Goal: Communication & Community: Answer question/provide support

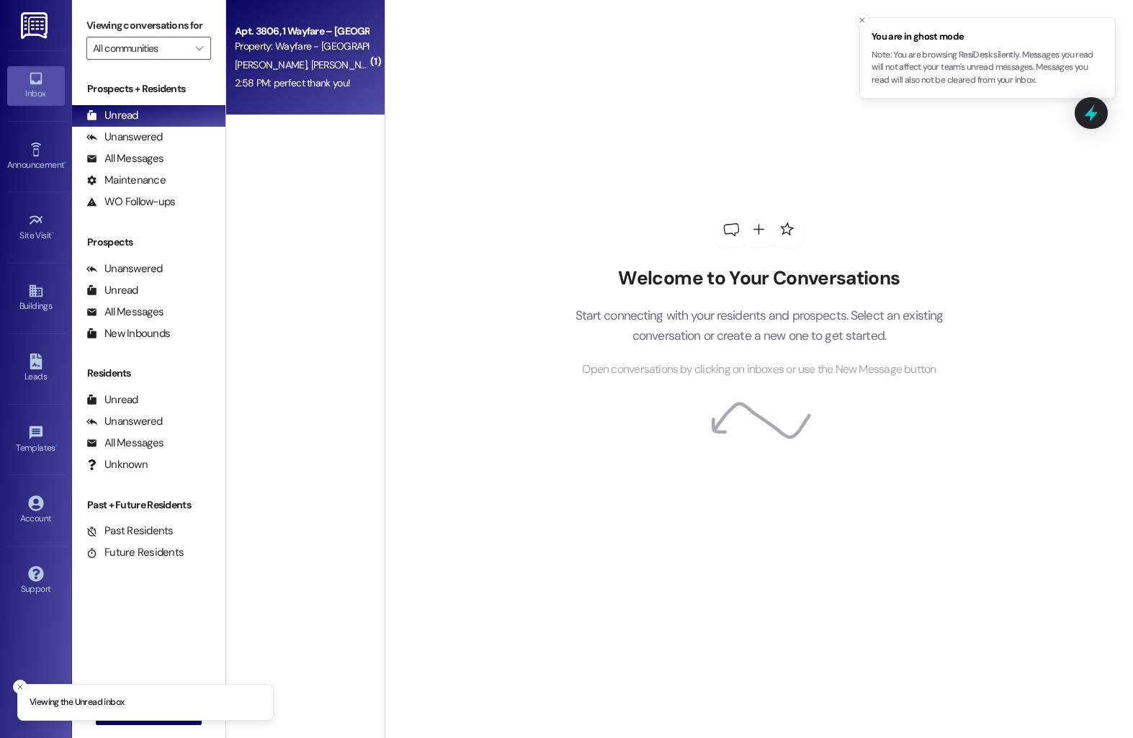
click at [345, 75] on div "2:58 PM: perfect thank you! 2:58 PM: perfect thank you!" at bounding box center [301, 83] width 136 height 18
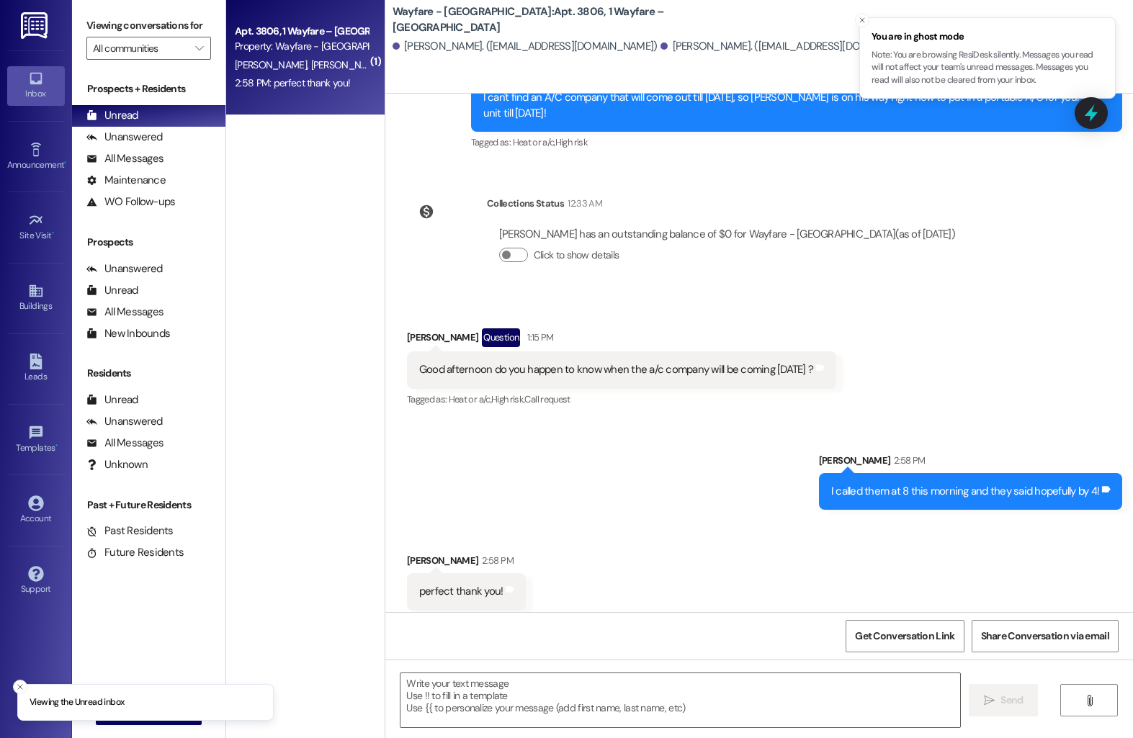
scroll to position [3572, 0]
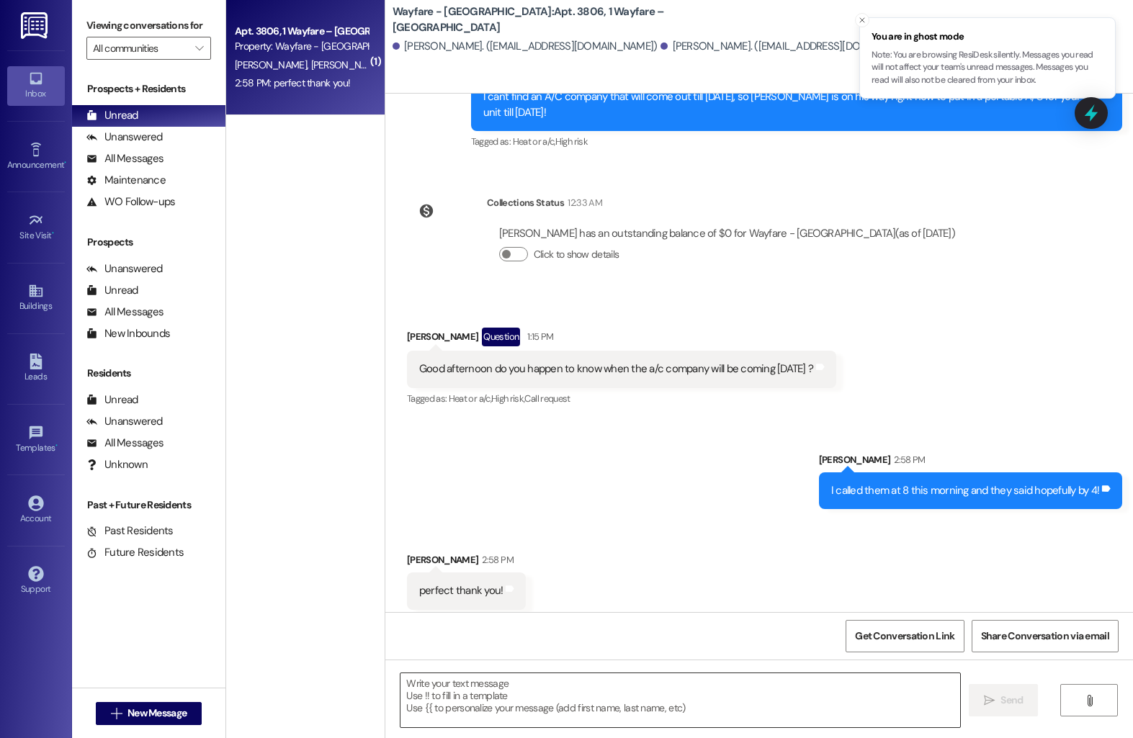
click at [449, 697] on textarea at bounding box center [680, 700] width 560 height 54
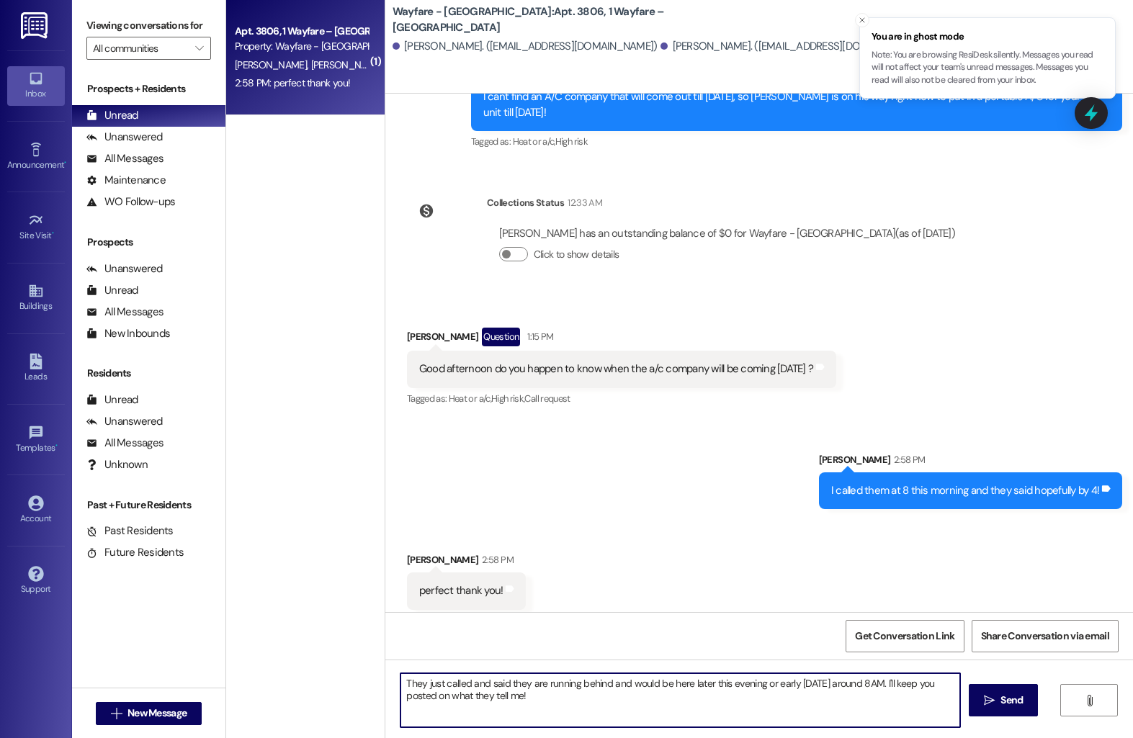
type textarea "They just called and said they are running behind and would be here later this …"
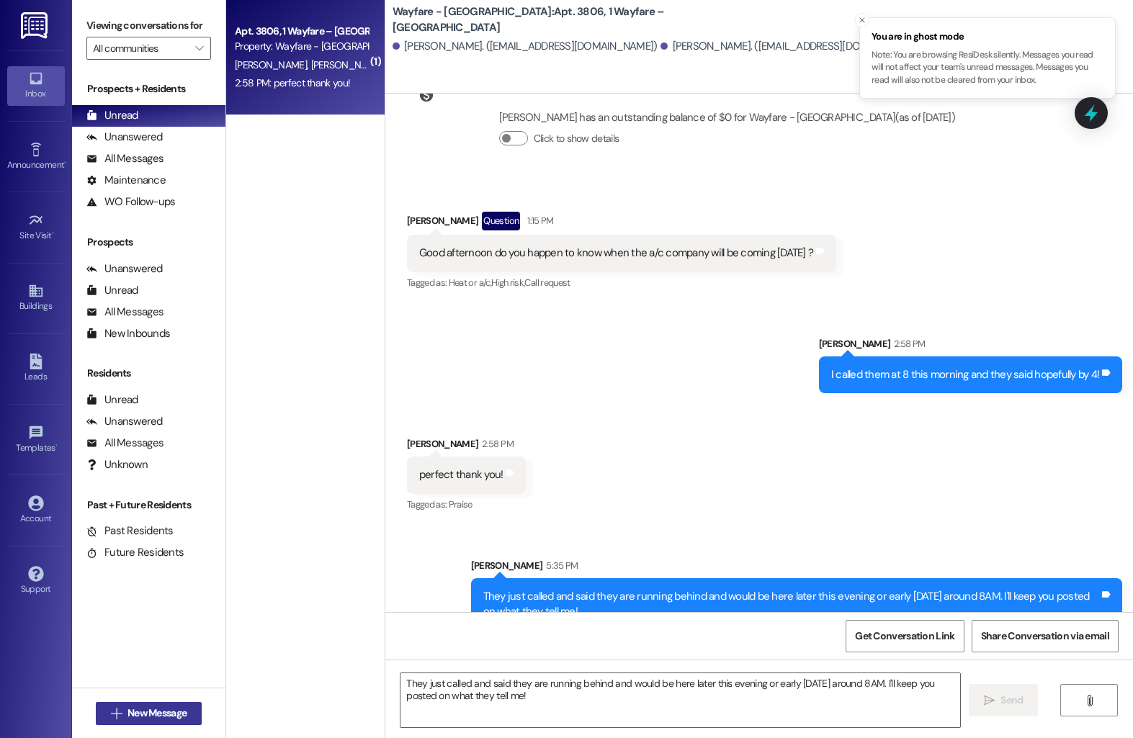
click at [135, 710] on span "New Message" at bounding box center [156, 713] width 59 height 15
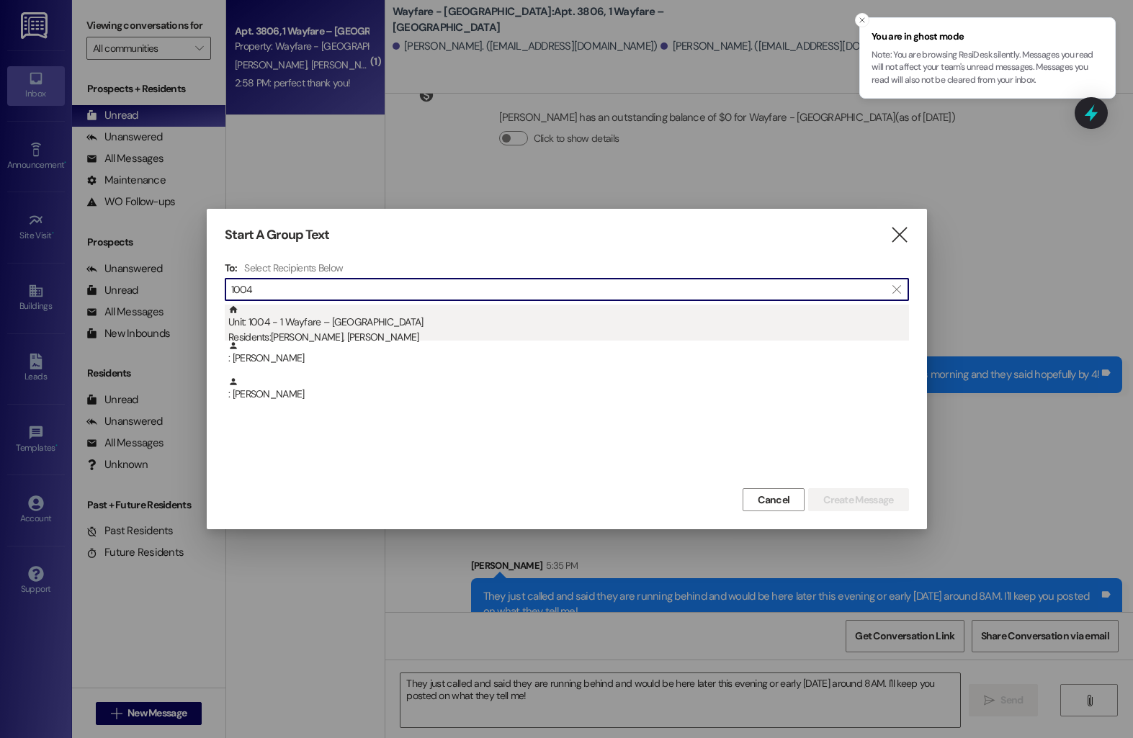
type input "1004"
click at [370, 325] on div "Unit: 1004 - 1 Wayfare – [GEOGRAPHIC_DATA] Residents: [PERSON_NAME], [PERSON_NA…" at bounding box center [568, 325] width 680 height 41
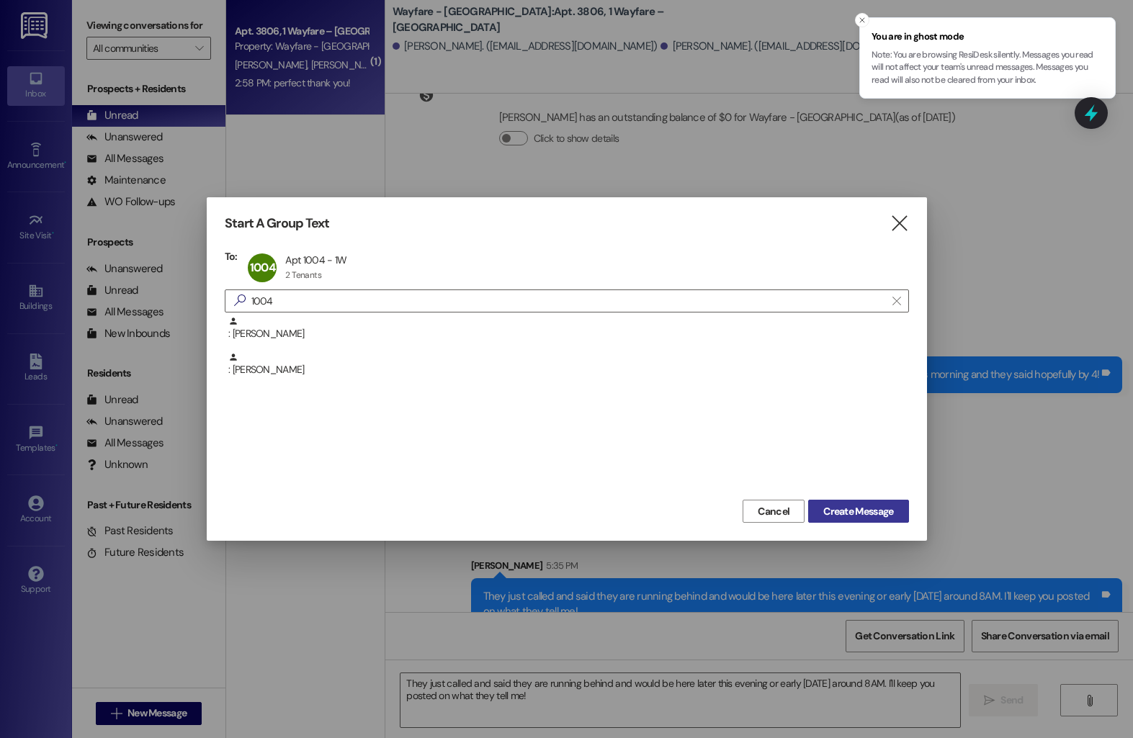
click at [881, 520] on button "Create Message" at bounding box center [858, 511] width 100 height 23
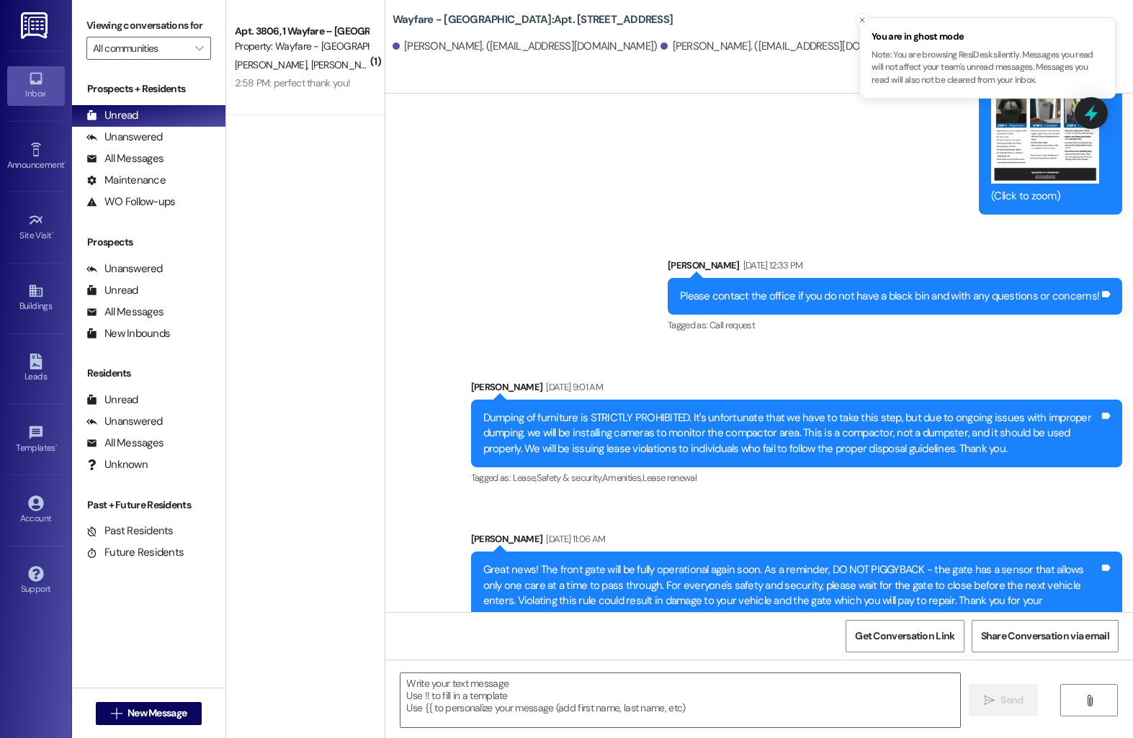
scroll to position [10740, 0]
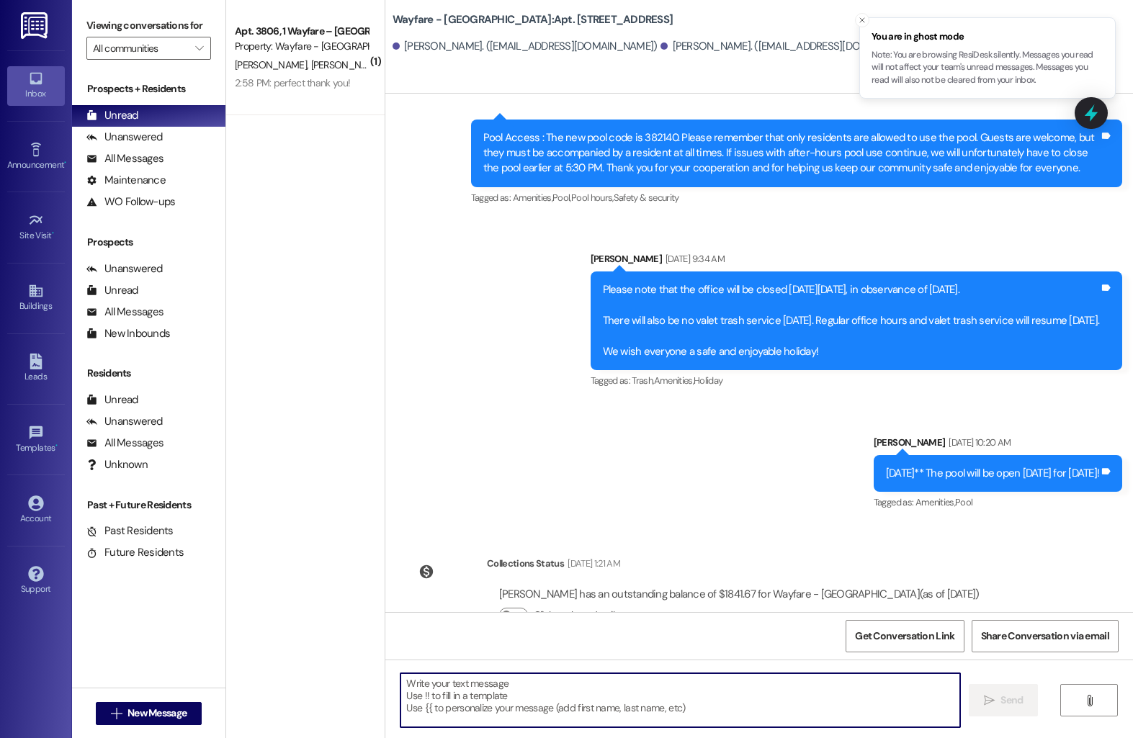
click at [496, 687] on textarea at bounding box center [680, 700] width 560 height 54
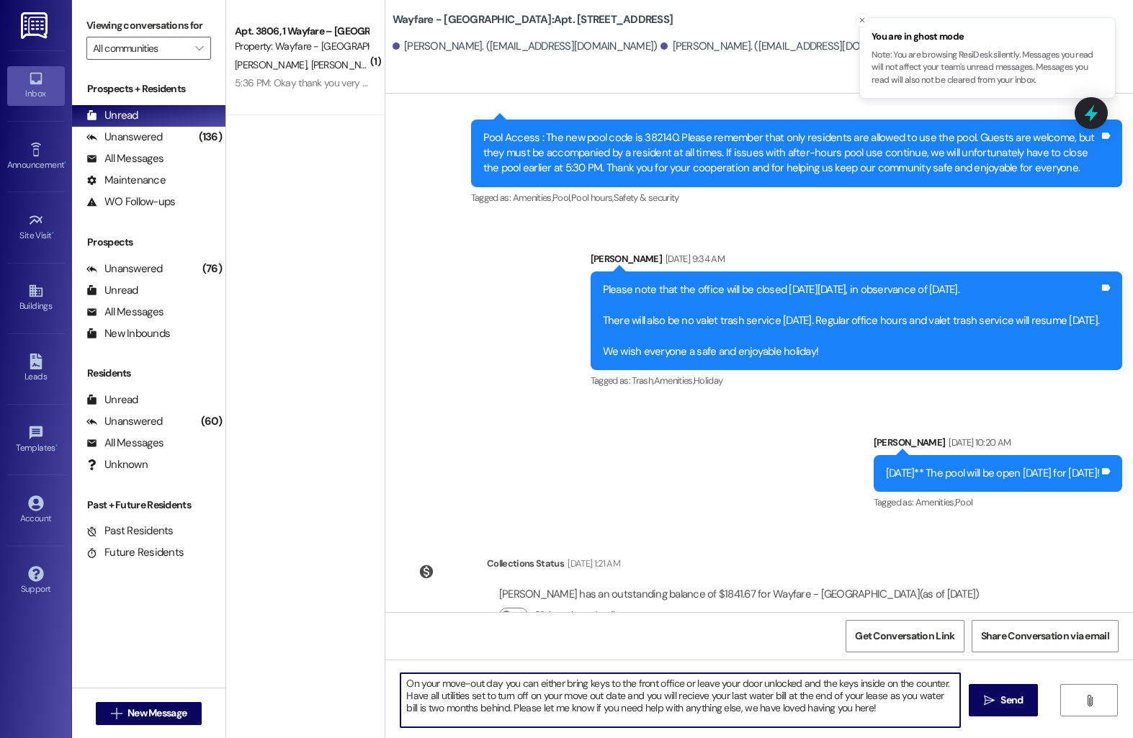
click at [683, 696] on textarea "On your move-out day you can either bring keys to the front office or leave you…" at bounding box center [680, 700] width 560 height 54
type textarea "On your move-out day you can either bring keys to the front office or leave you…"
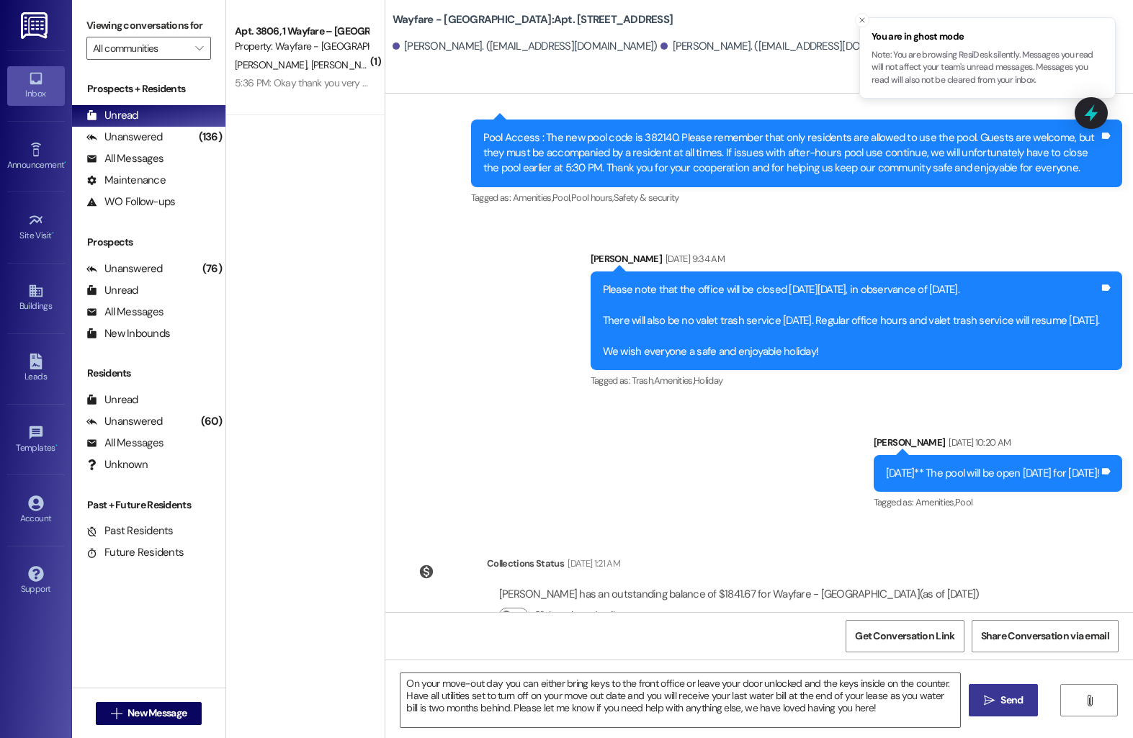
click at [994, 709] on button " Send" at bounding box center [1004, 700] width 70 height 32
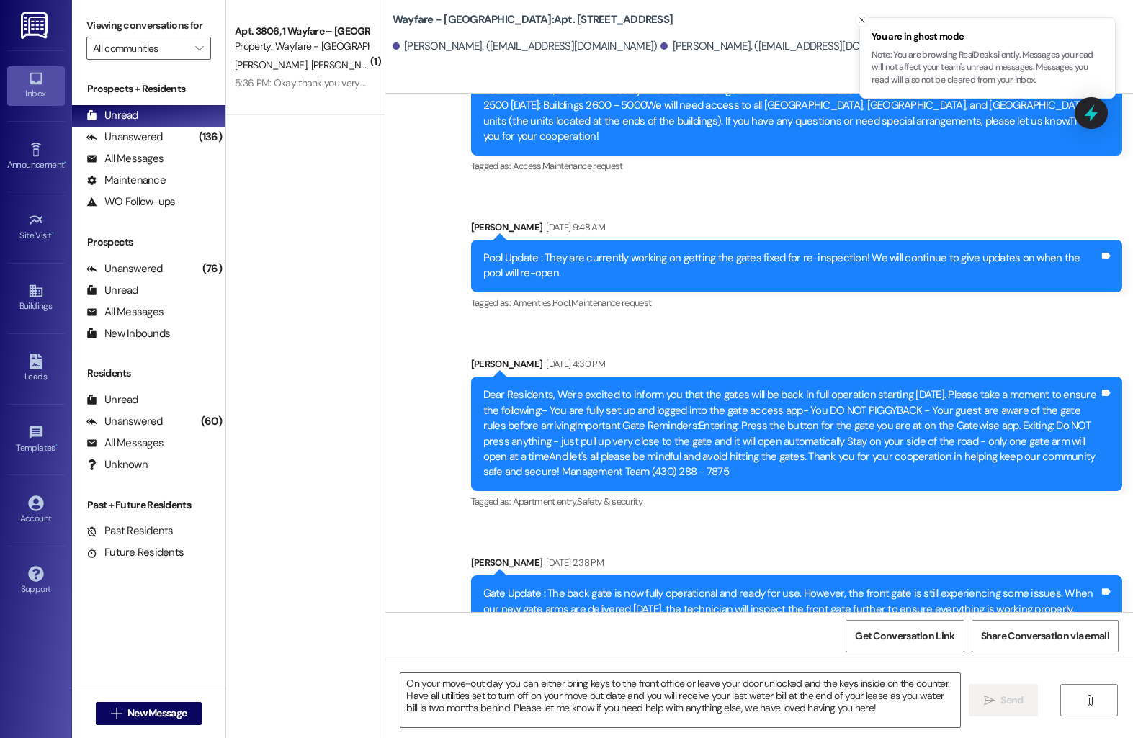
scroll to position [9977, 0]
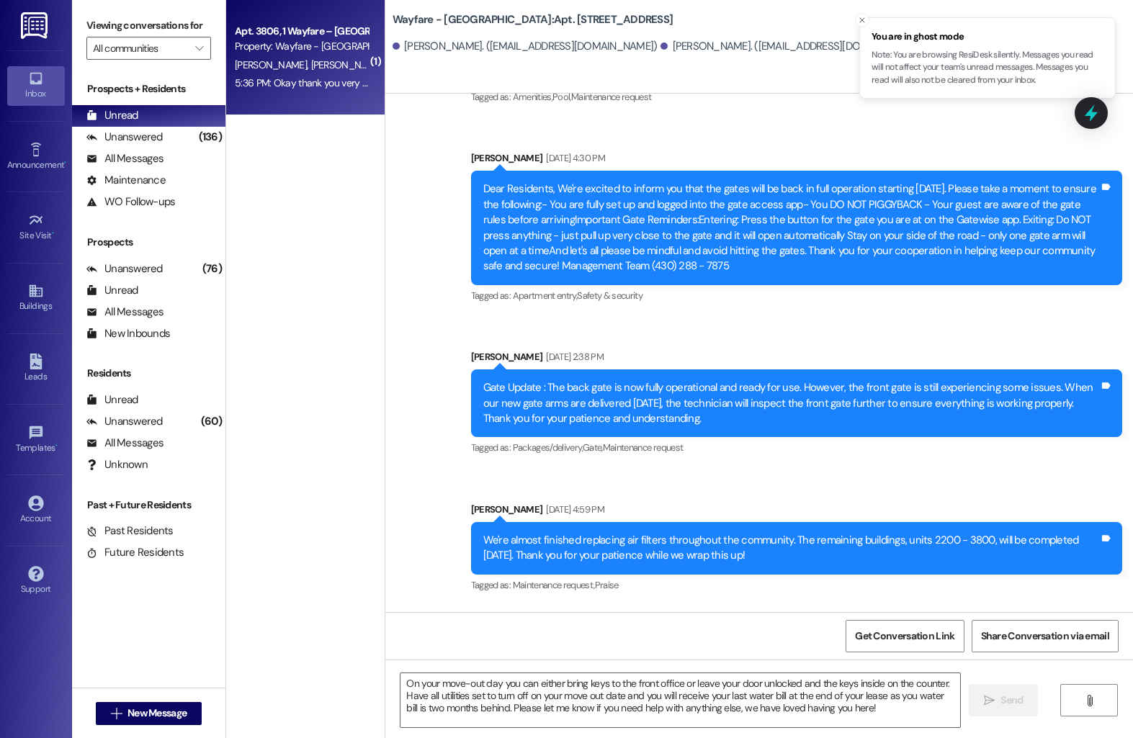
click at [253, 37] on div "Apt. 3806, 1 Wayfare – [GEOGRAPHIC_DATA]" at bounding box center [301, 31] width 133 height 15
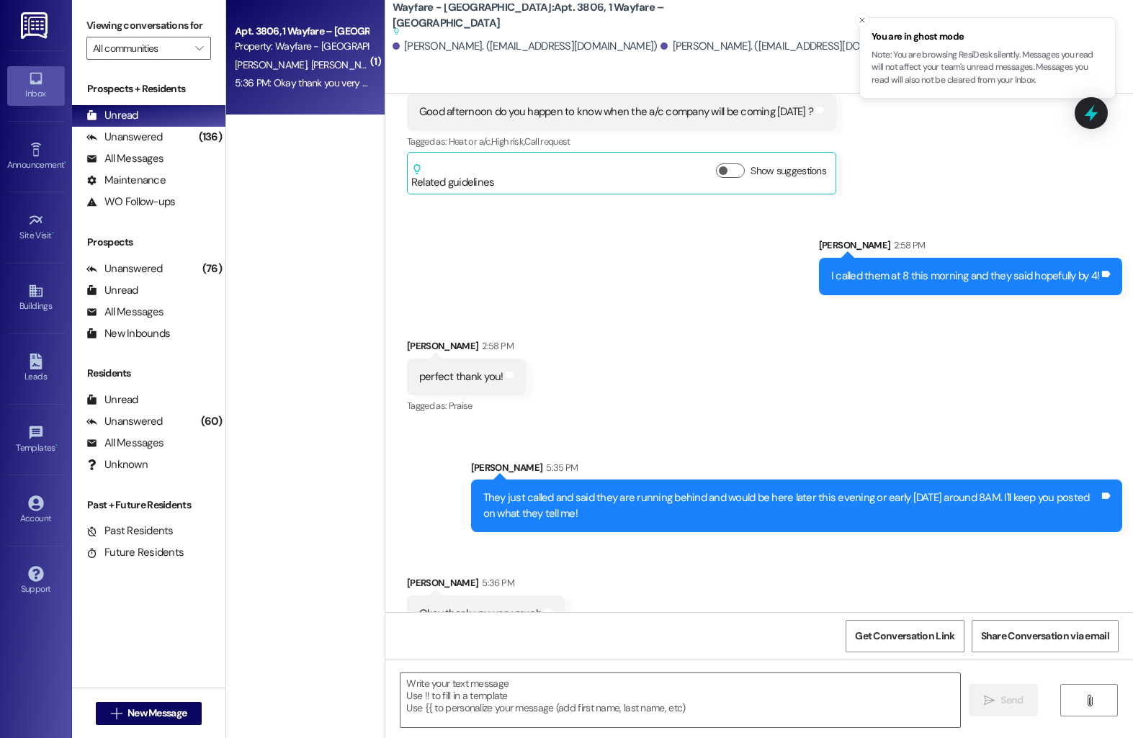
scroll to position [3852, 0]
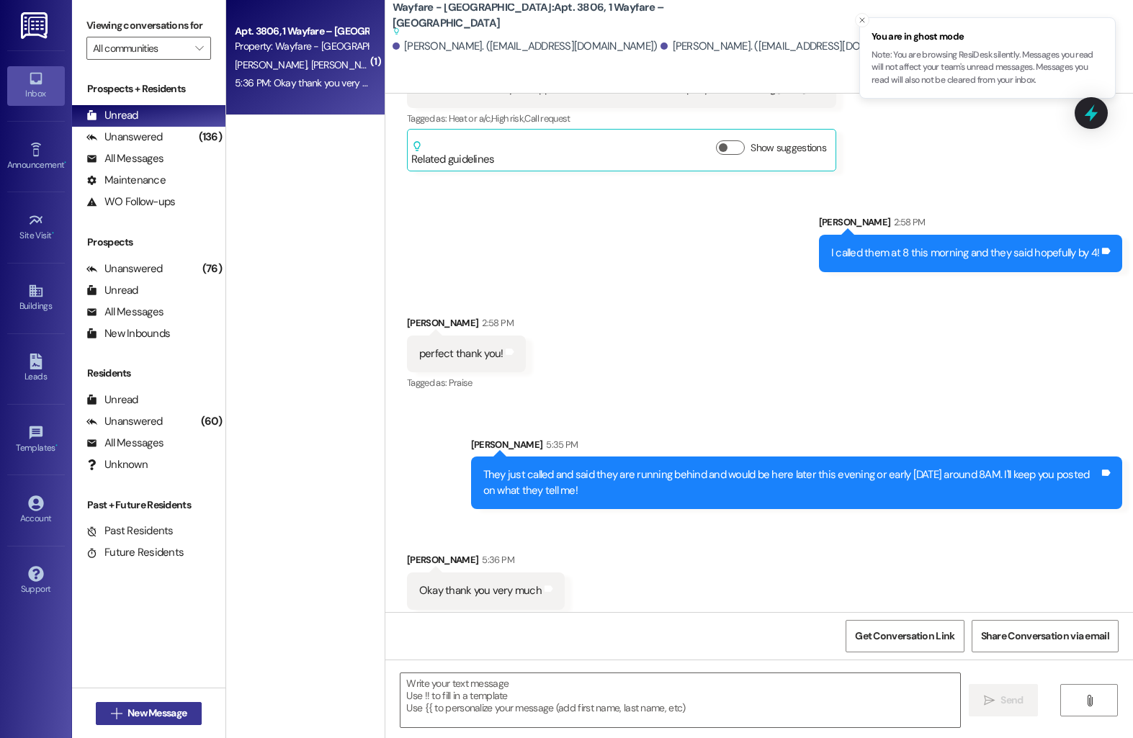
click at [163, 704] on button " New Message" at bounding box center [149, 713] width 107 height 23
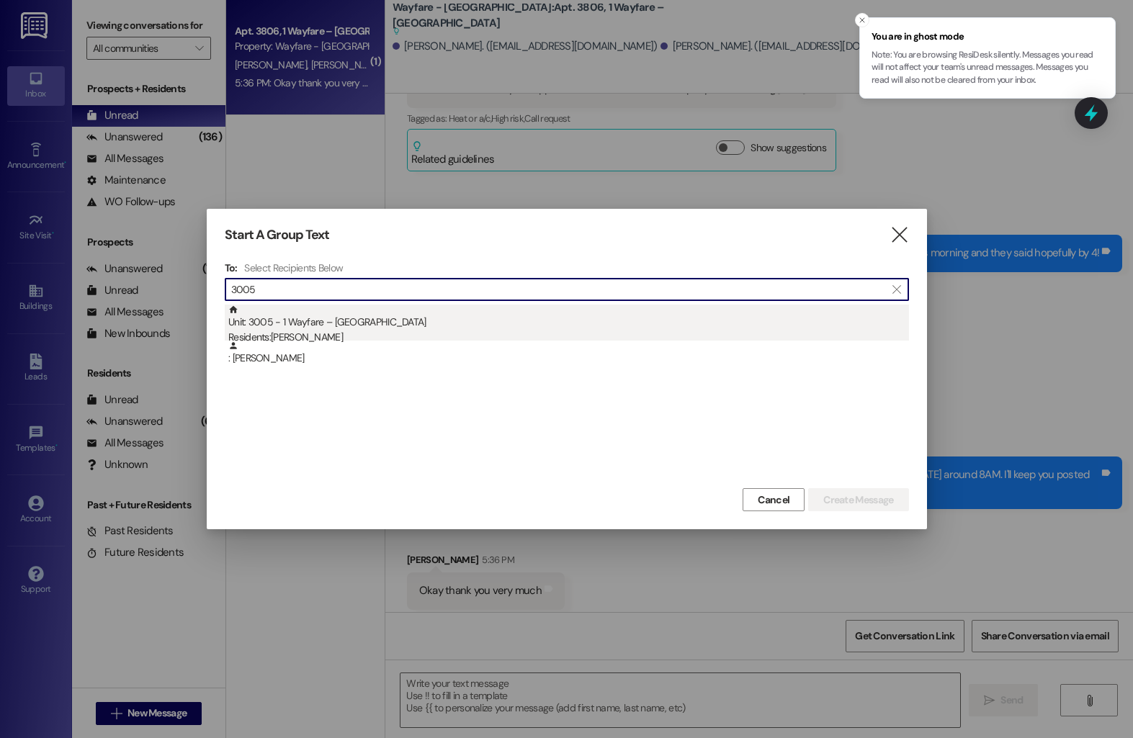
type input "3005"
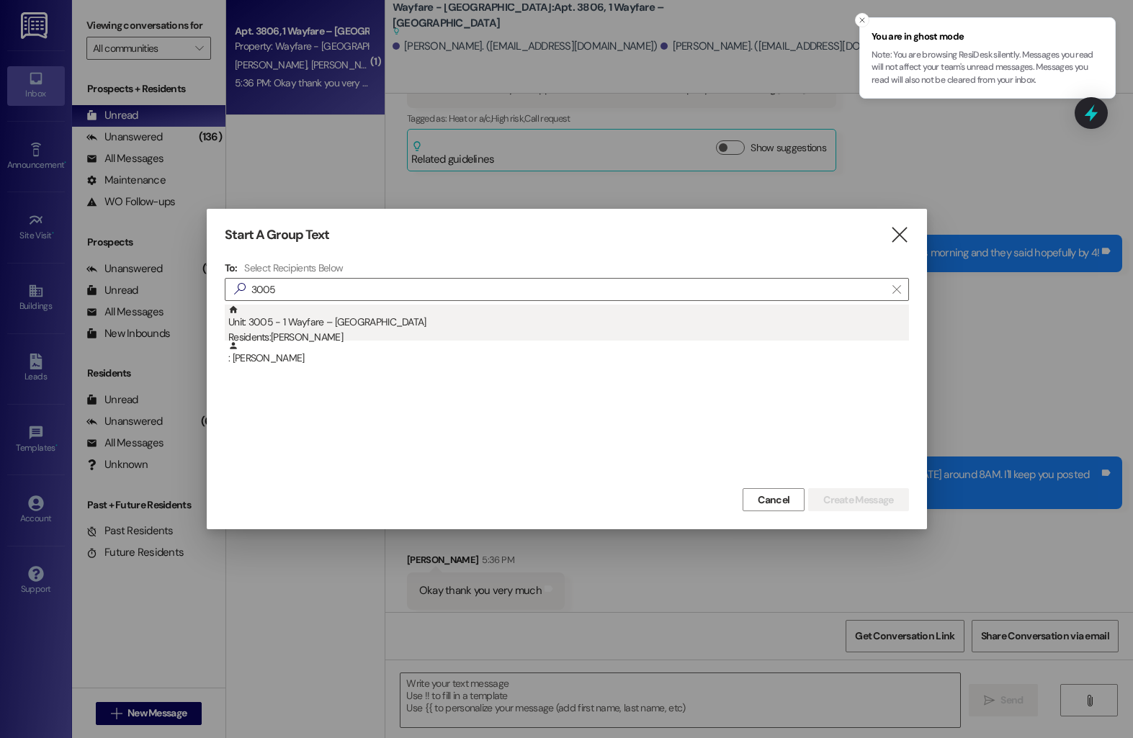
click at [365, 334] on div "Residents: [PERSON_NAME]" at bounding box center [568, 337] width 680 height 15
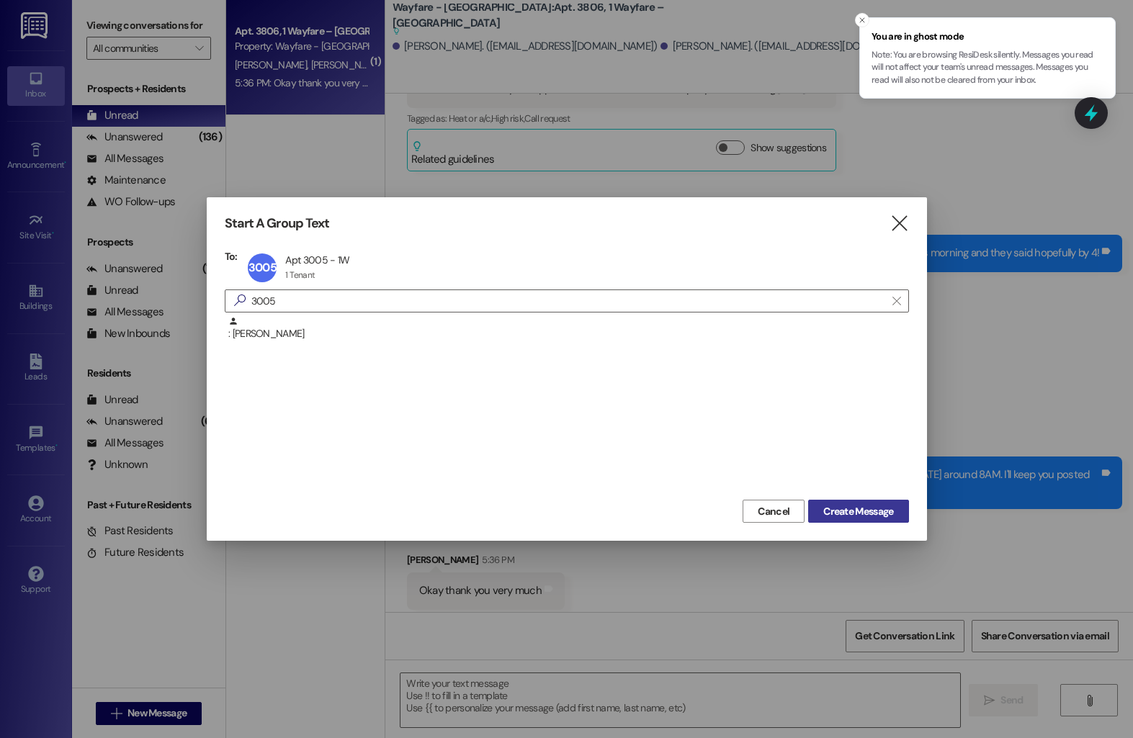
click at [827, 512] on span "Create Message" at bounding box center [858, 511] width 70 height 15
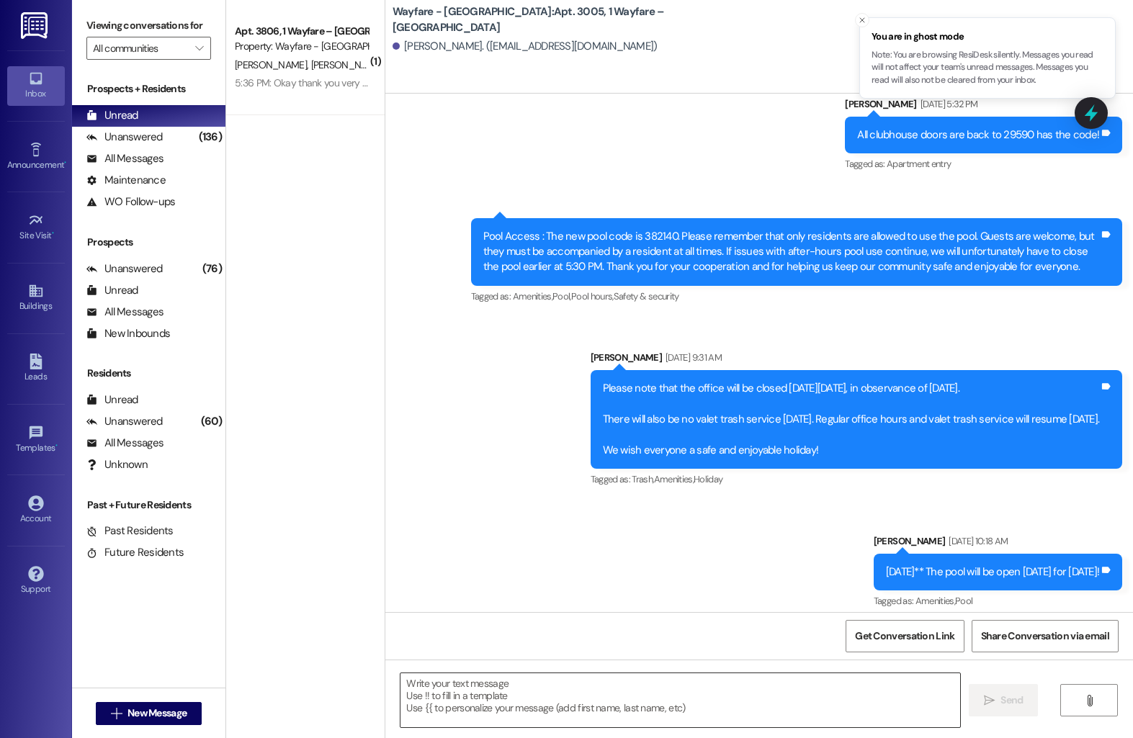
scroll to position [11469, 0]
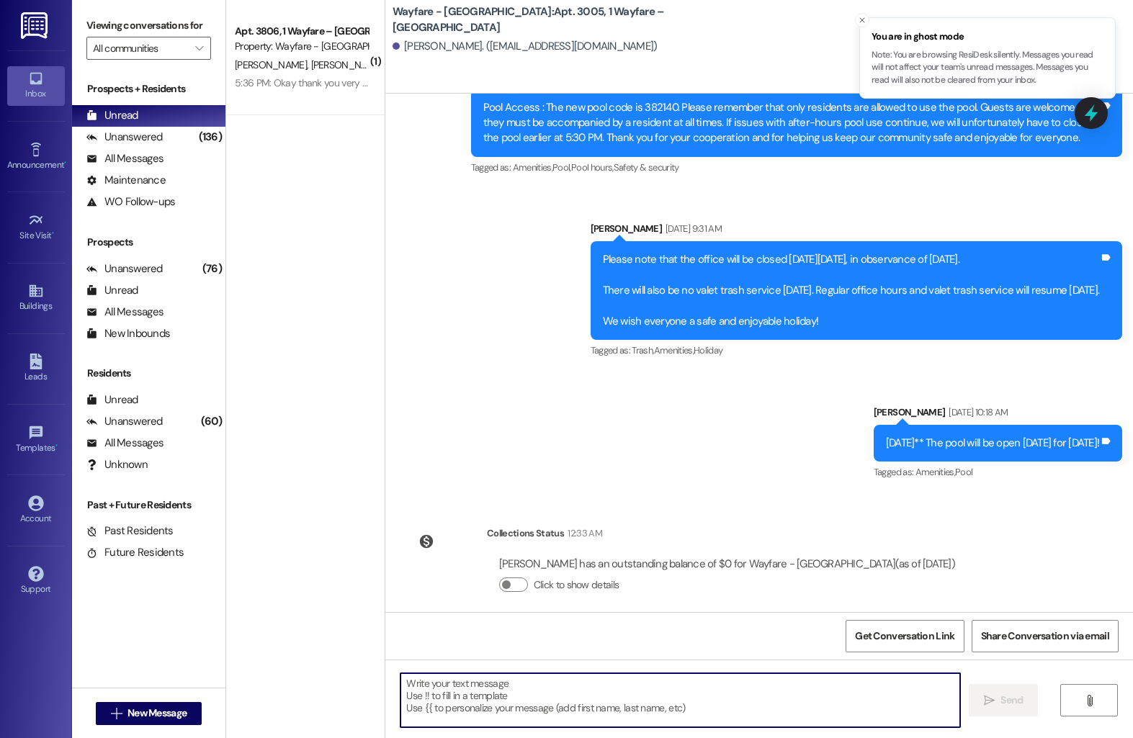
click at [562, 686] on textarea at bounding box center [680, 700] width 560 height 54
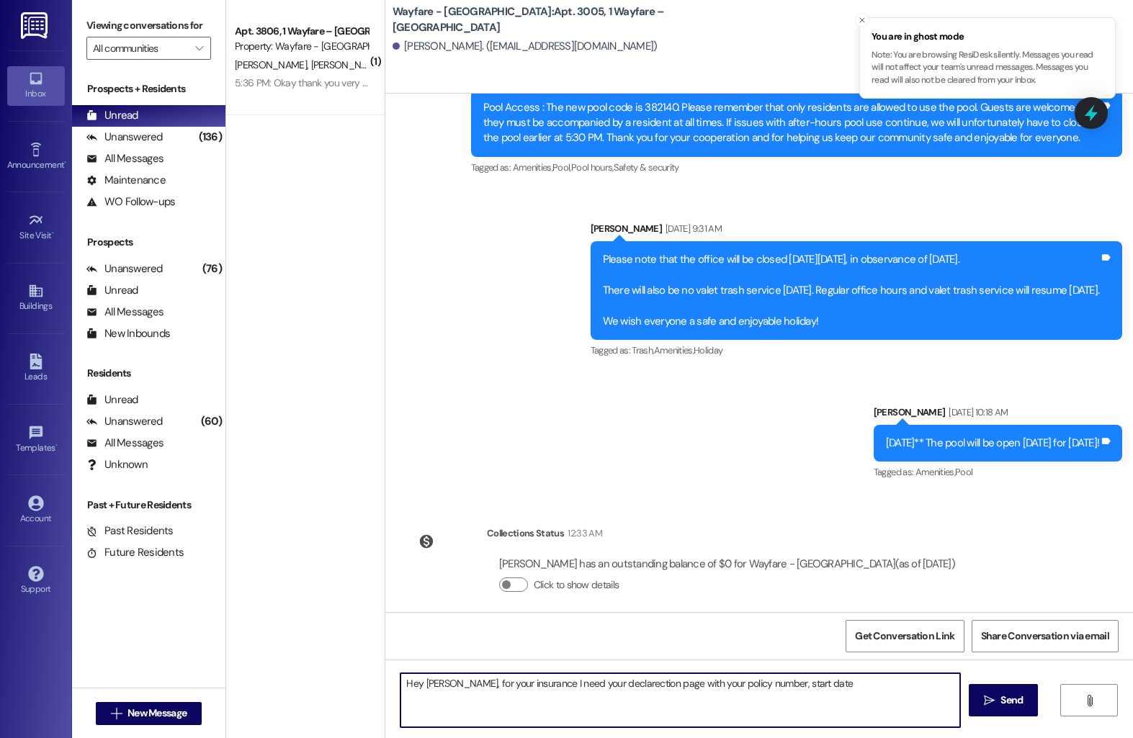
click at [760, 686] on textarea "Hey [PERSON_NAME], for your insurance I need your declarection page with your p…" at bounding box center [680, 700] width 560 height 54
click at [603, 686] on textarea "Hey [PERSON_NAME], for your insurance I need your declarection page with your p…" at bounding box center [680, 700] width 560 height 54
type textarea "Hey [PERSON_NAME], for your insurance I need your declaration page with your po…"
click at [997, 704] on span "Send" at bounding box center [1011, 700] width 28 height 15
